Goal: Task Accomplishment & Management: Manage account settings

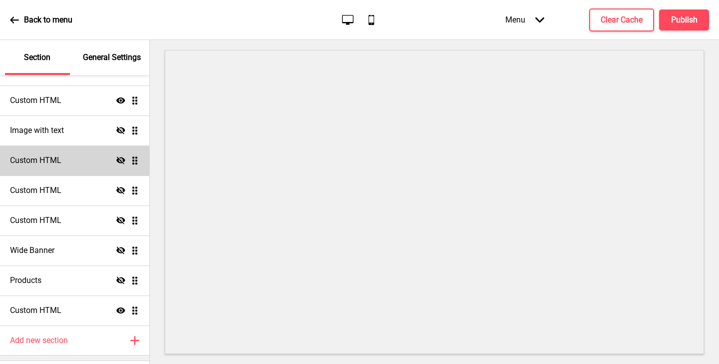
scroll to position [121, 0]
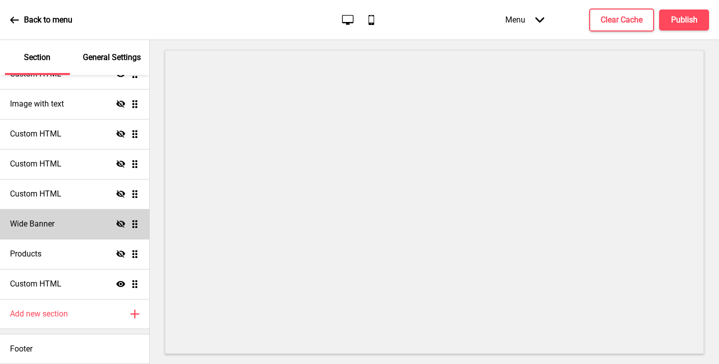
click at [94, 231] on div "Wide Banner Hide Drag" at bounding box center [74, 224] width 149 height 30
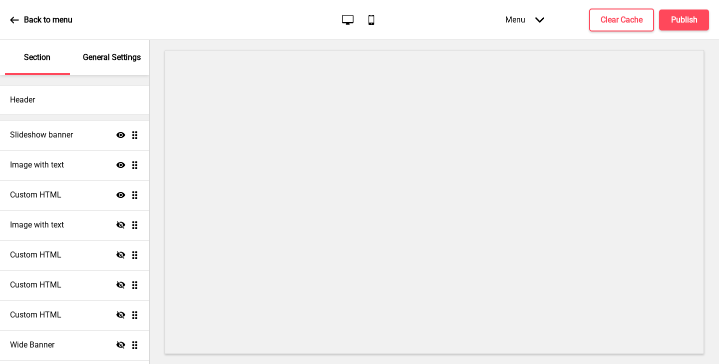
click at [122, 69] on div "General Settings" at bounding box center [112, 57] width 65 height 35
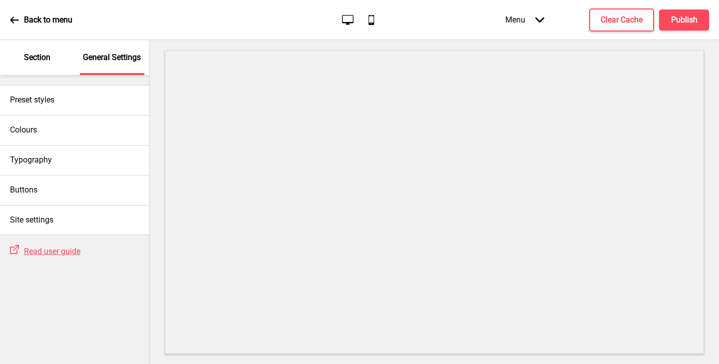
click at [46, 58] on p "Section" at bounding box center [37, 57] width 26 height 11
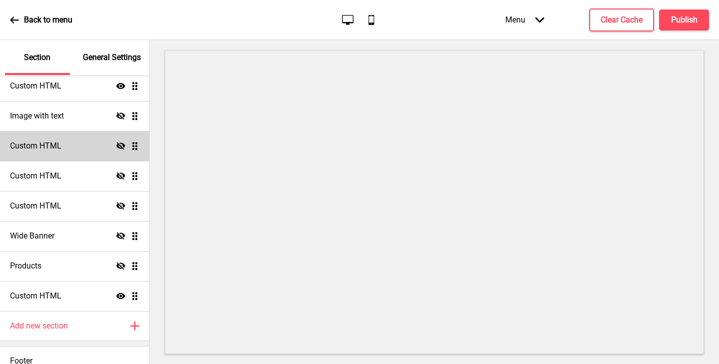
scroll to position [121, 0]
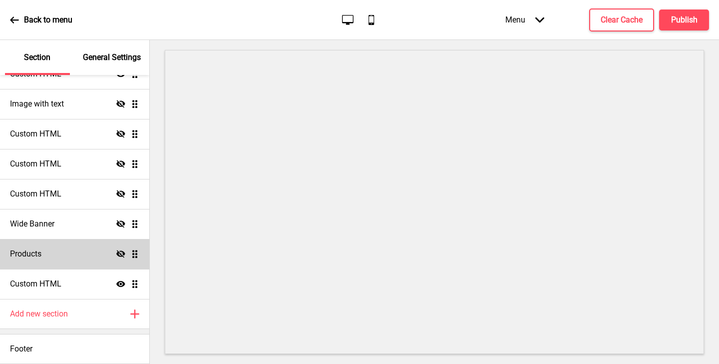
click at [133, 253] on ul "Slideshow banner Show Drag Image with text Show Drag Custom HTML Show Drag Imag…" at bounding box center [74, 149] width 149 height 300
click at [98, 255] on div "Products Hide Drag" at bounding box center [74, 254] width 149 height 30
select select "side"
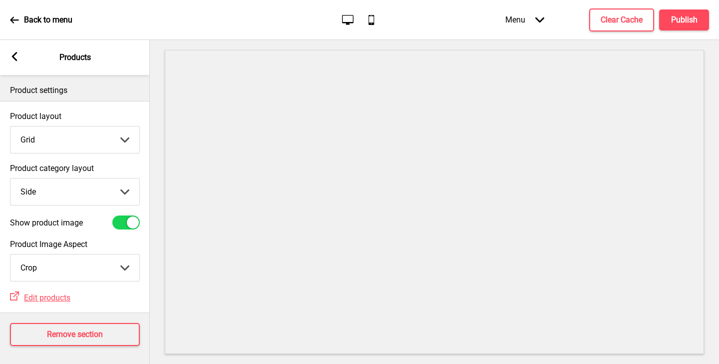
scroll to position [2, 0]
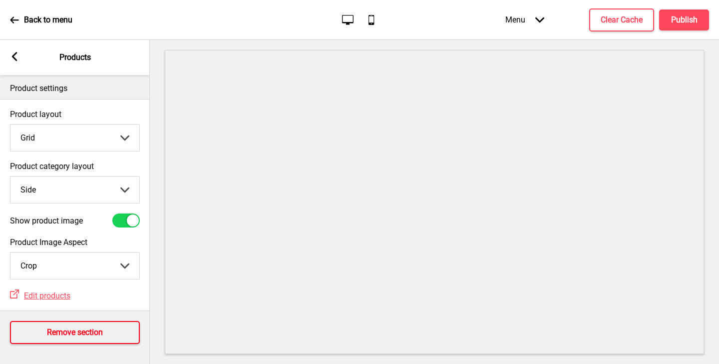
click at [92, 328] on h4 "Remove section" at bounding box center [75, 332] width 56 height 11
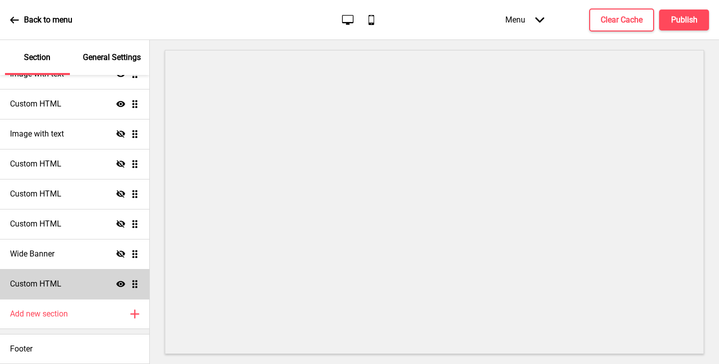
scroll to position [91, 0]
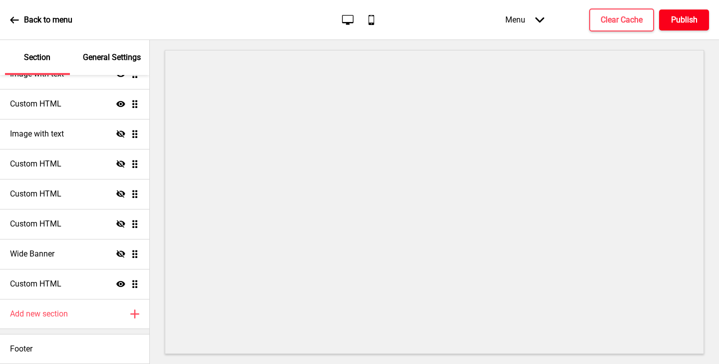
click at [673, 11] on button "Publish" at bounding box center [684, 19] width 50 height 21
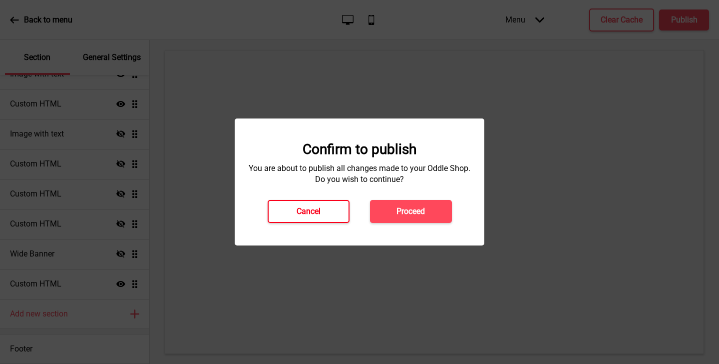
click at [332, 205] on button "Cancel" at bounding box center [309, 211] width 82 height 23
